Goal: Transaction & Acquisition: Purchase product/service

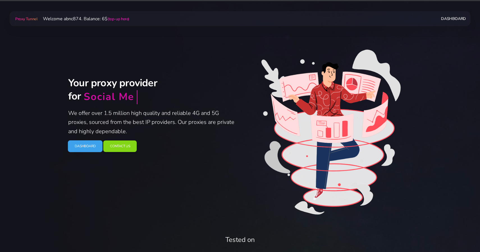
click at [88, 146] on link "Dashboard" at bounding box center [85, 146] width 35 height 12
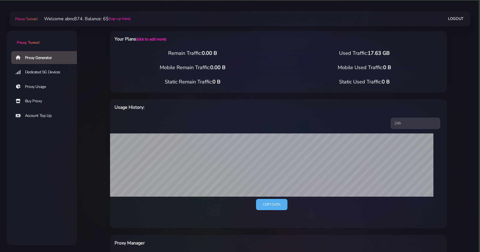
click at [40, 101] on link "Buy Proxy" at bounding box center [46, 101] width 70 height 13
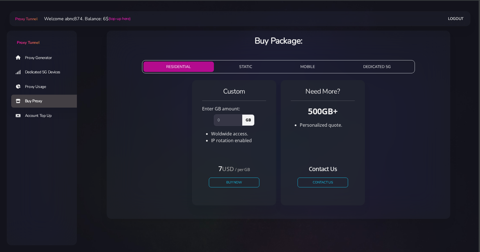
click at [232, 68] on button "STATIC" at bounding box center [245, 67] width 59 height 10
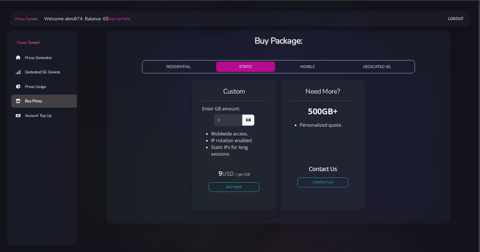
click at [307, 65] on button "MOBILE" at bounding box center [308, 67] width 61 height 10
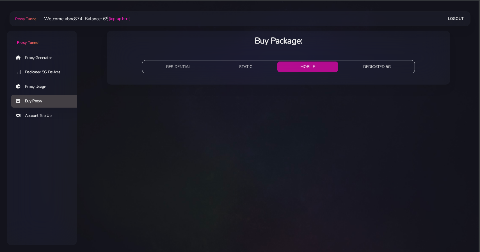
click at [383, 65] on button "DEDICATED 5G" at bounding box center [377, 67] width 74 height 10
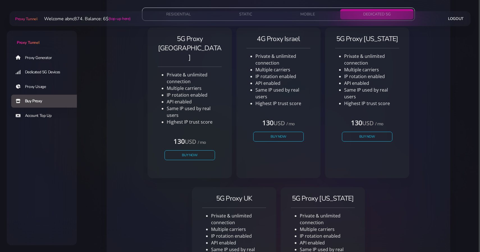
scroll to position [10, 0]
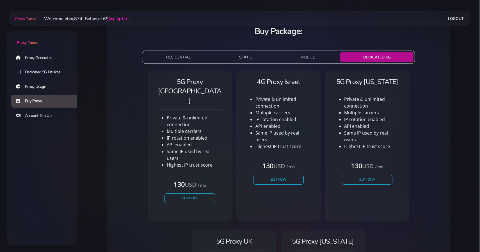
click at [318, 40] on div "Buy Package:" at bounding box center [279, 32] width 344 height 23
click at [297, 56] on button "MOBILE" at bounding box center [308, 57] width 61 height 10
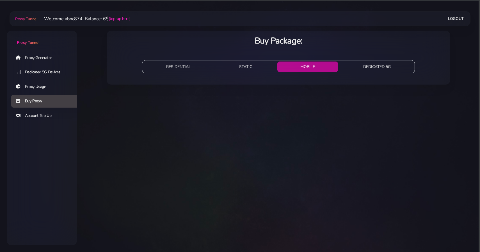
click at [245, 61] on ul "RESIDENTIAL STATIC MOBILE DEDICATED 5G" at bounding box center [278, 66] width 273 height 13
click at [243, 65] on button "STATIC" at bounding box center [245, 67] width 59 height 10
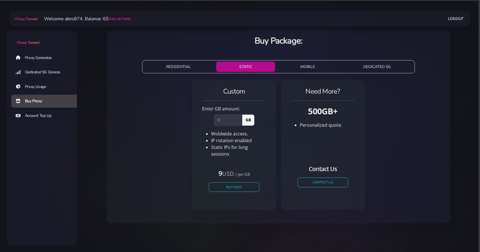
click at [178, 68] on button "RESIDENTIAL" at bounding box center [179, 67] width 71 height 10
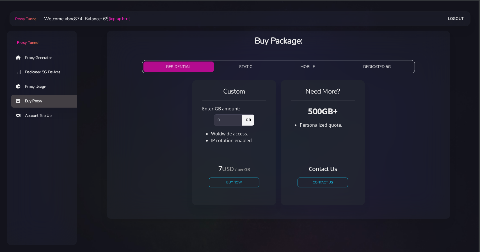
click at [51, 54] on link "Proxy Generator" at bounding box center [46, 57] width 70 height 13
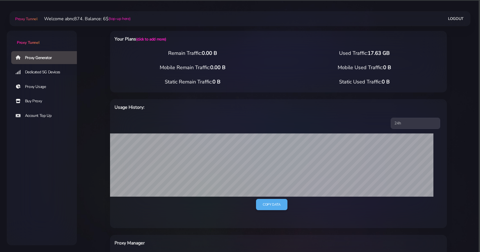
click at [50, 73] on link "Dedicated 5G Devices" at bounding box center [46, 72] width 70 height 13
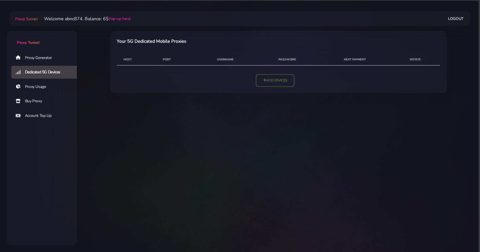
click at [268, 80] on link "Add Devices" at bounding box center [275, 80] width 38 height 12
